Goal: Transaction & Acquisition: Download file/media

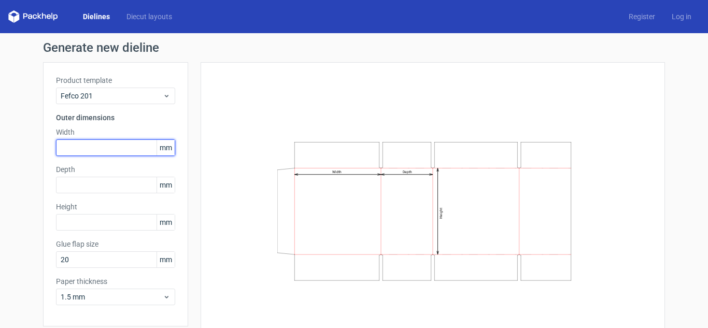
click at [101, 148] on input "text" at bounding box center [115, 147] width 119 height 17
type input "218"
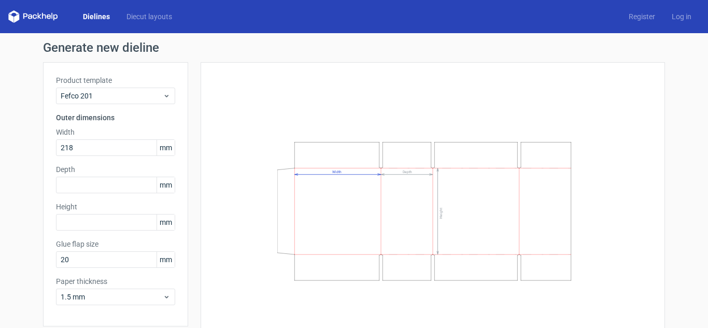
click at [134, 195] on div "Product template Fefco 201 Outer dimensions Width 218 mm Depth mm Height mm Glu…" at bounding box center [115, 194] width 145 height 264
click at [134, 190] on input "text" at bounding box center [115, 185] width 119 height 17
type input "163"
click at [126, 215] on input "text" at bounding box center [115, 222] width 119 height 17
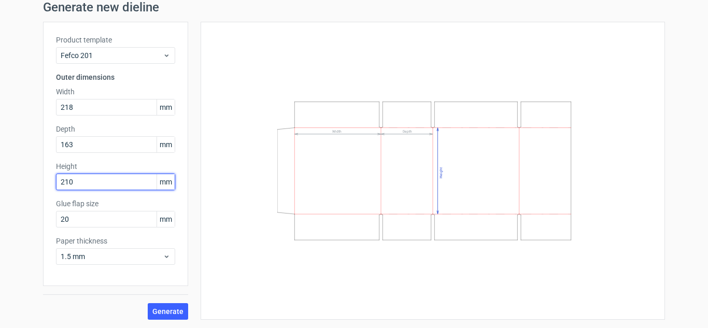
type input "210"
click at [439, 175] on text "Height" at bounding box center [441, 172] width 4 height 11
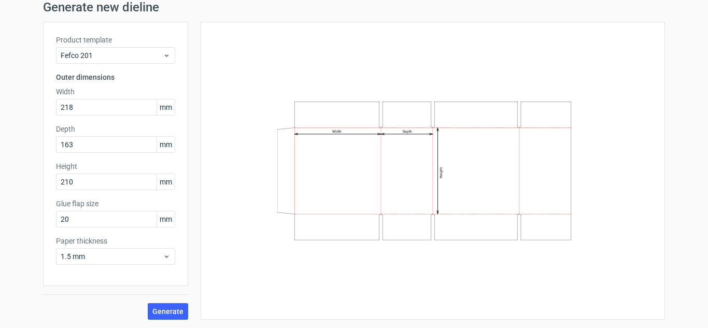
click at [439, 174] on text "Height" at bounding box center [441, 172] width 4 height 11
click at [173, 308] on span "Generate" at bounding box center [167, 311] width 31 height 7
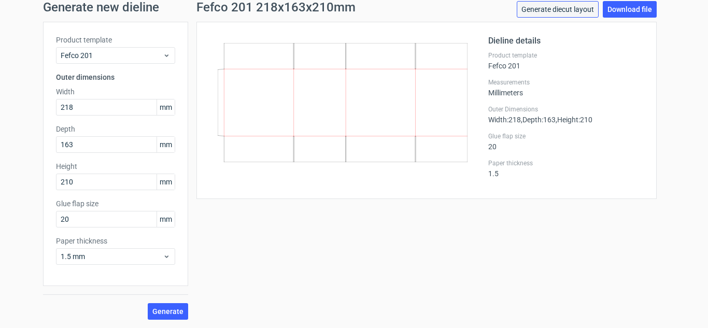
click at [583, 13] on link "Generate diecut layout" at bounding box center [558, 9] width 82 height 17
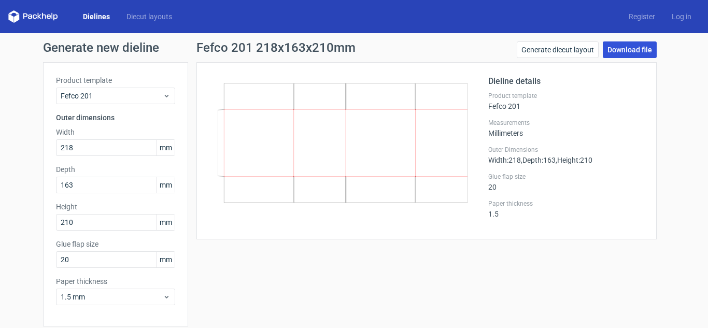
click at [622, 49] on link "Download file" at bounding box center [630, 49] width 54 height 17
